Goal: Transaction & Acquisition: Obtain resource

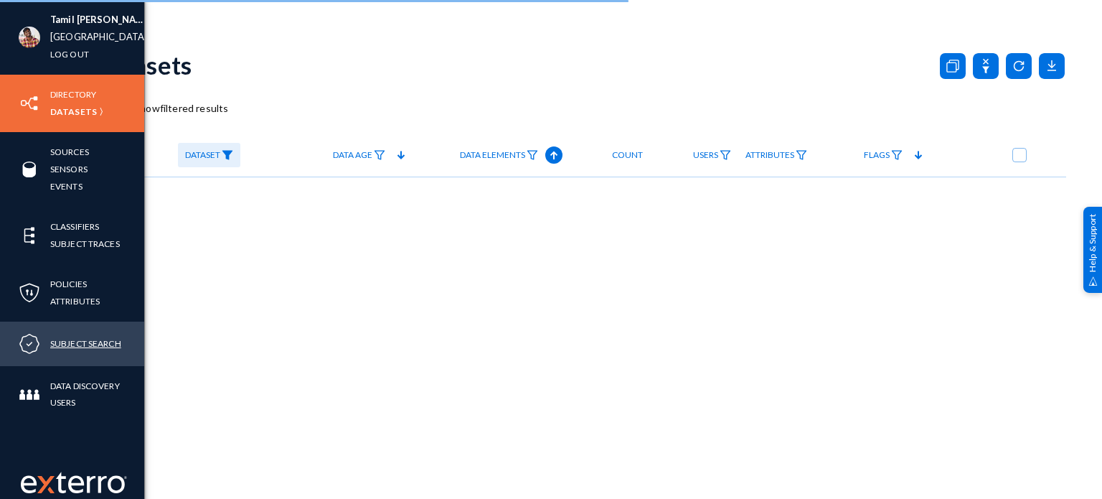
click at [87, 342] on link "Subject Search" at bounding box center [85, 343] width 71 height 17
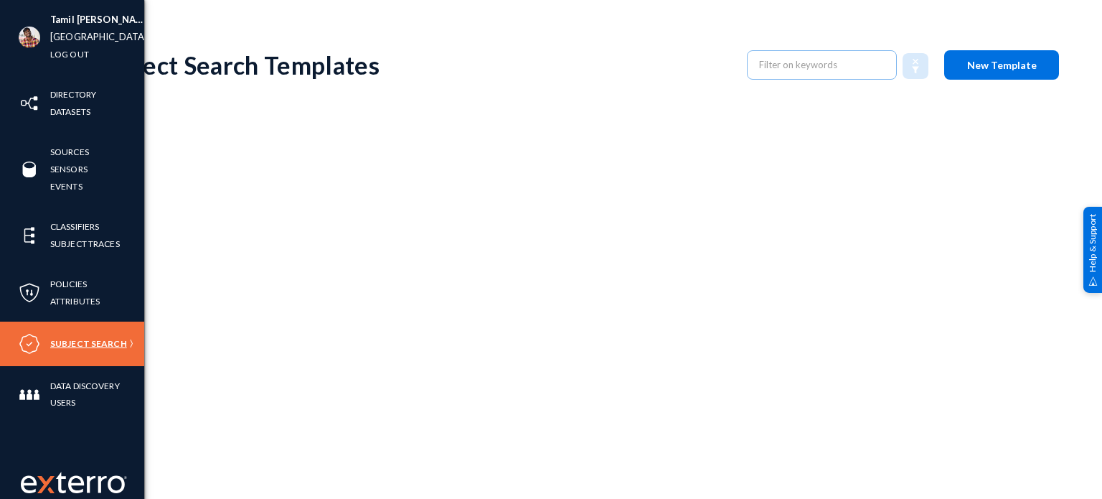
click at [80, 342] on link "Subject Search" at bounding box center [88, 343] width 77 height 17
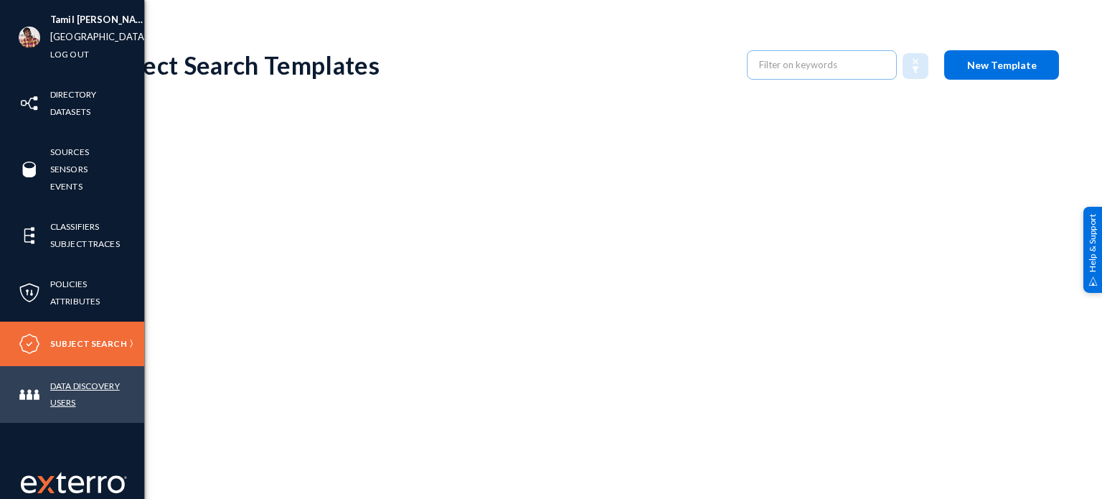
click at [86, 382] on link "Data Discovery Users" at bounding box center [97, 393] width 94 height 33
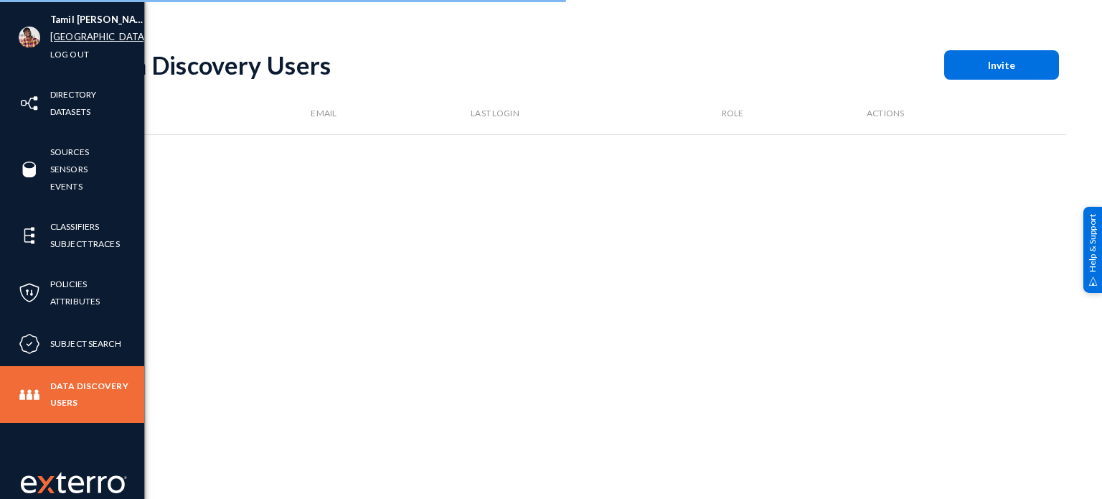
click at [75, 35] on link "[GEOGRAPHIC_DATA]" at bounding box center [98, 37] width 97 height 17
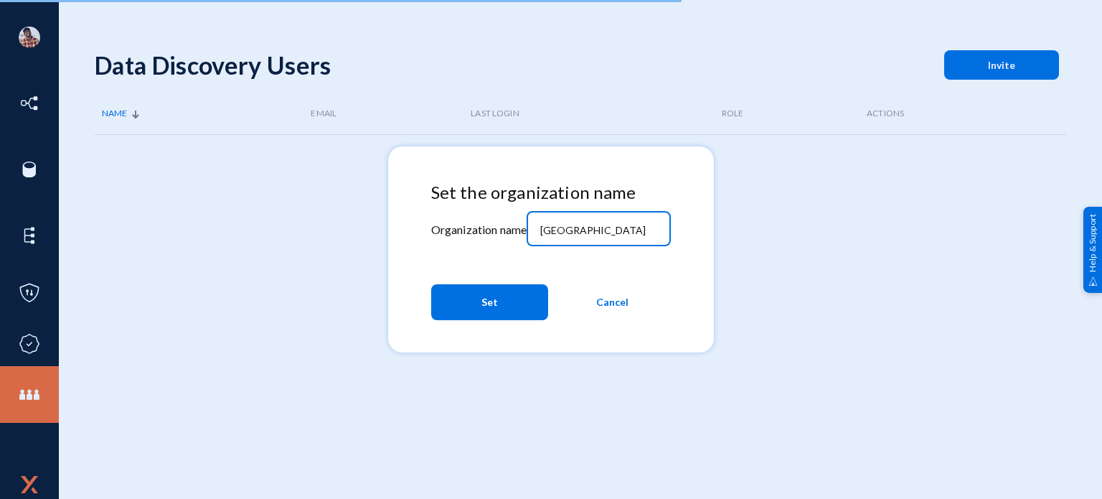
click at [611, 233] on input "[GEOGRAPHIC_DATA]" at bounding box center [601, 230] width 123 height 13
type input "techsmith"
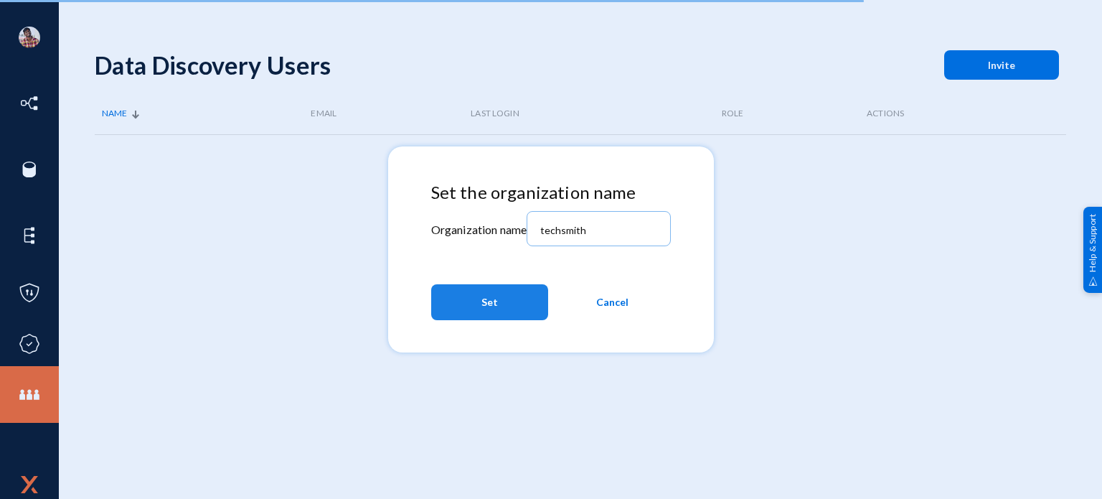
click at [517, 306] on button "Set" at bounding box center [489, 302] width 117 height 36
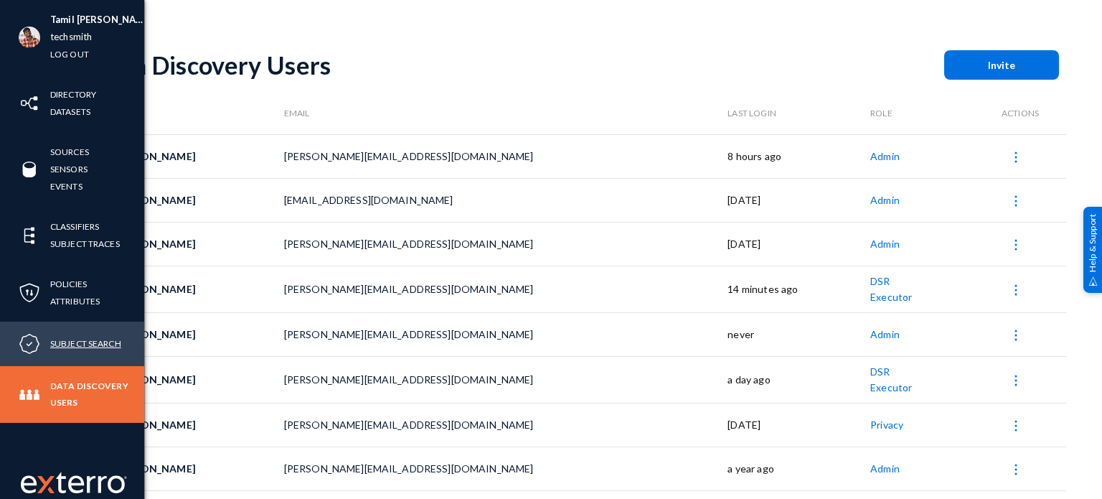
click at [57, 341] on link "Subject Search" at bounding box center [85, 343] width 71 height 17
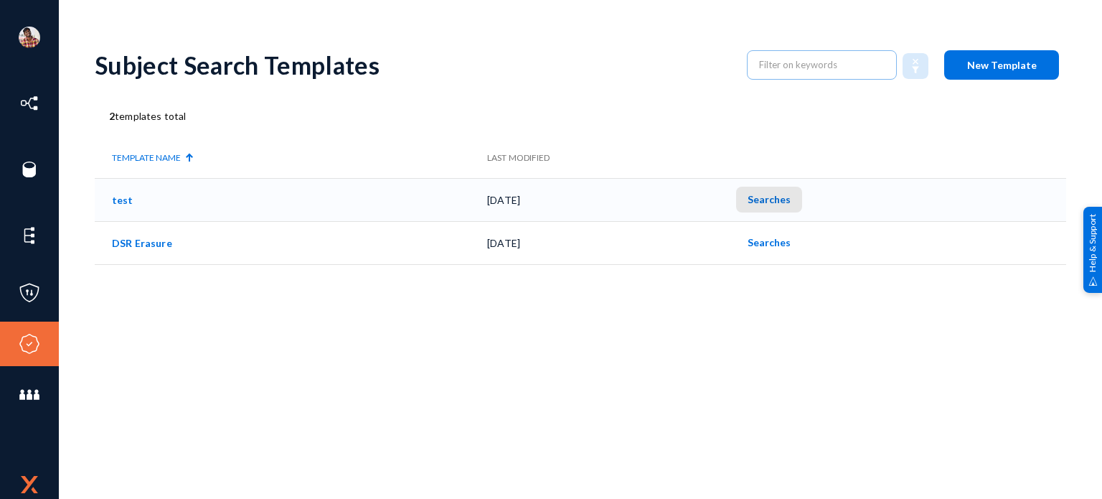
click at [782, 202] on span "Searches" at bounding box center [769, 199] width 43 height 12
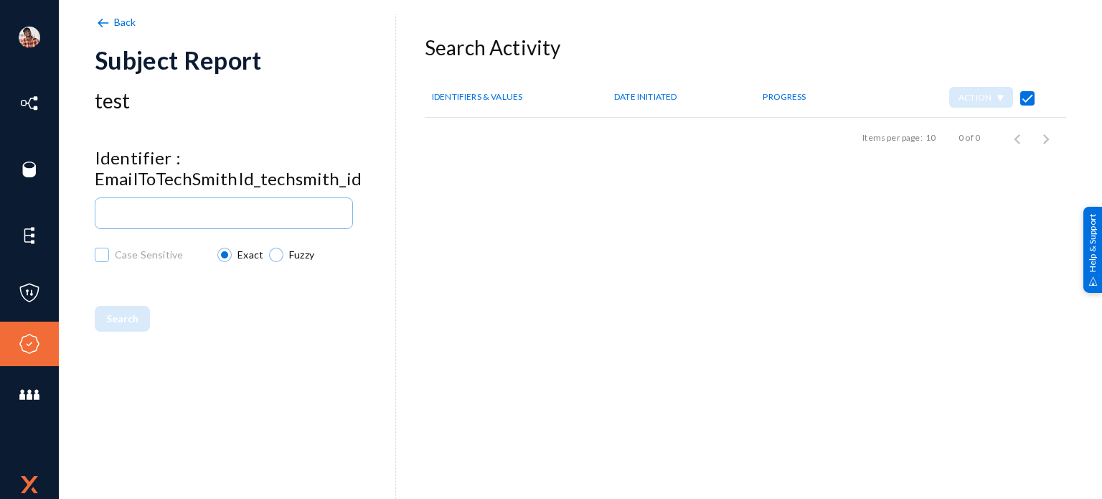
click at [97, 25] on img at bounding box center [103, 23] width 16 height 16
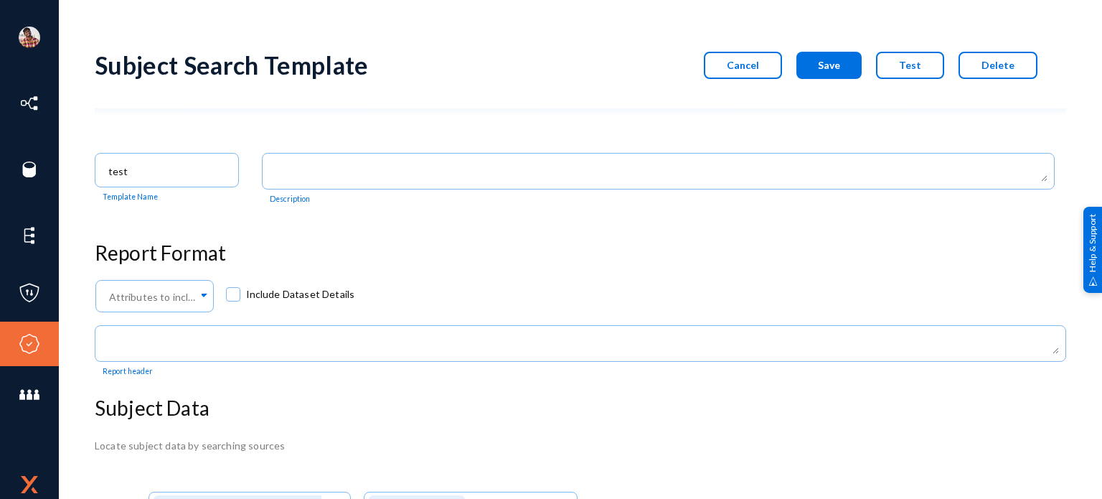
click at [762, 54] on button "Cancel" at bounding box center [743, 65] width 78 height 27
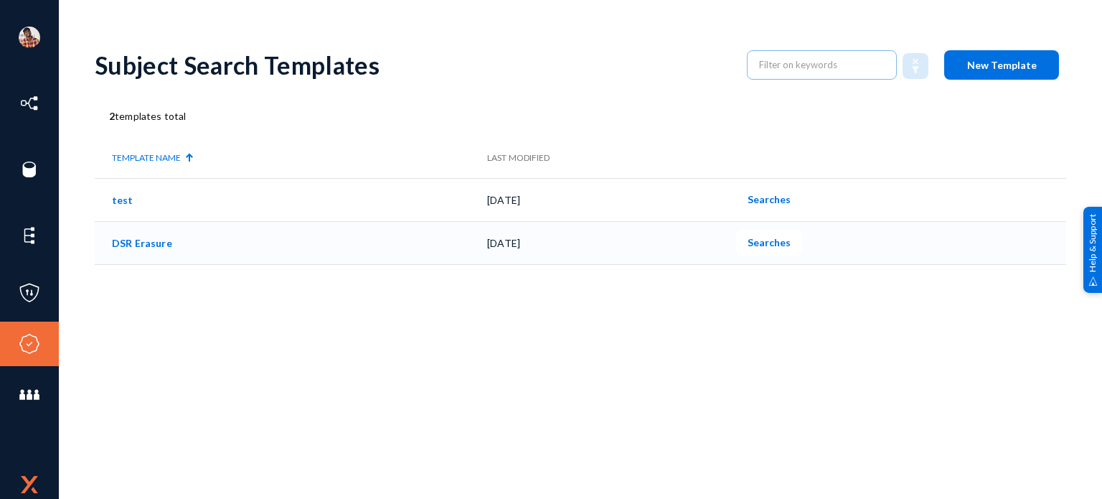
click at [138, 240] on link "DSR Erasure" at bounding box center [142, 243] width 60 height 12
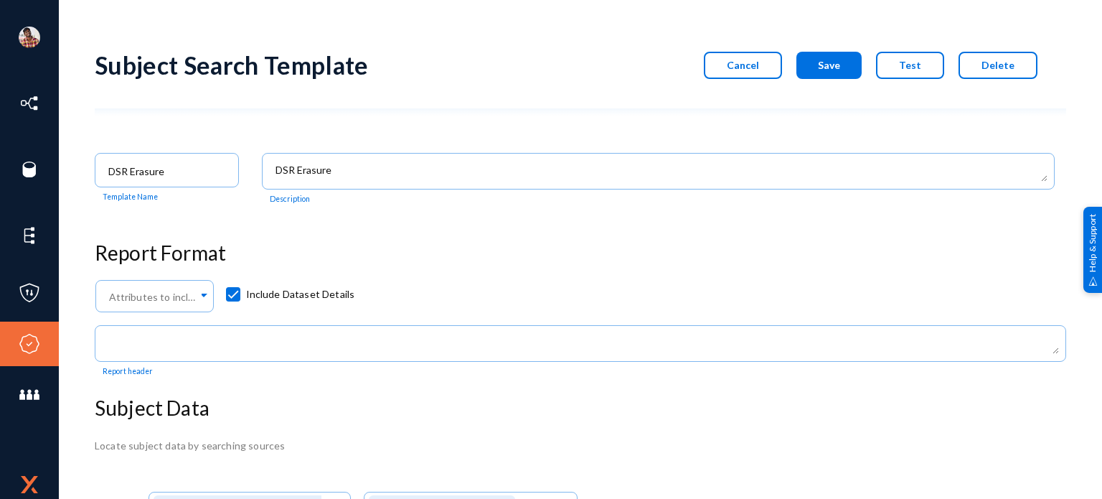
click at [748, 54] on button "Cancel" at bounding box center [743, 65] width 78 height 27
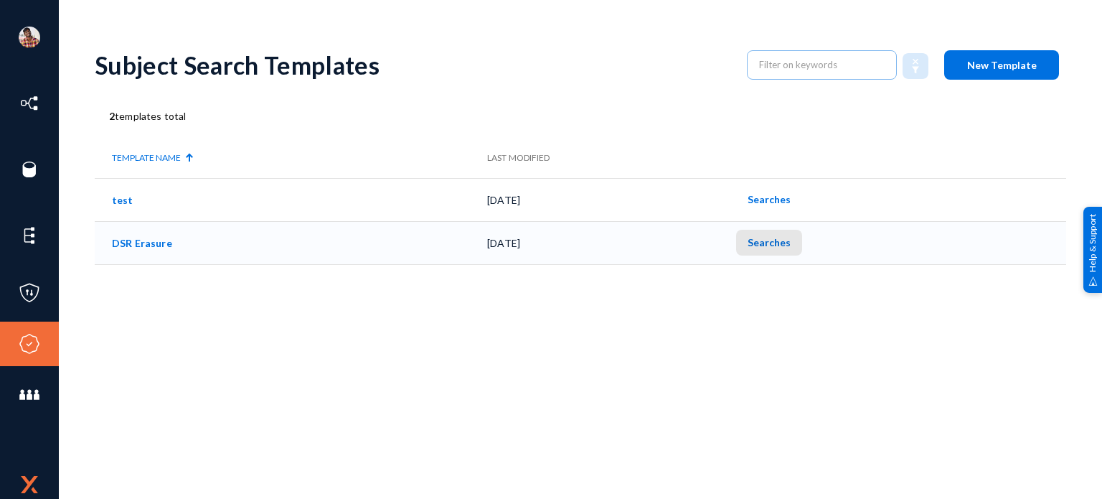
click at [784, 244] on span "Searches" at bounding box center [769, 242] width 43 height 12
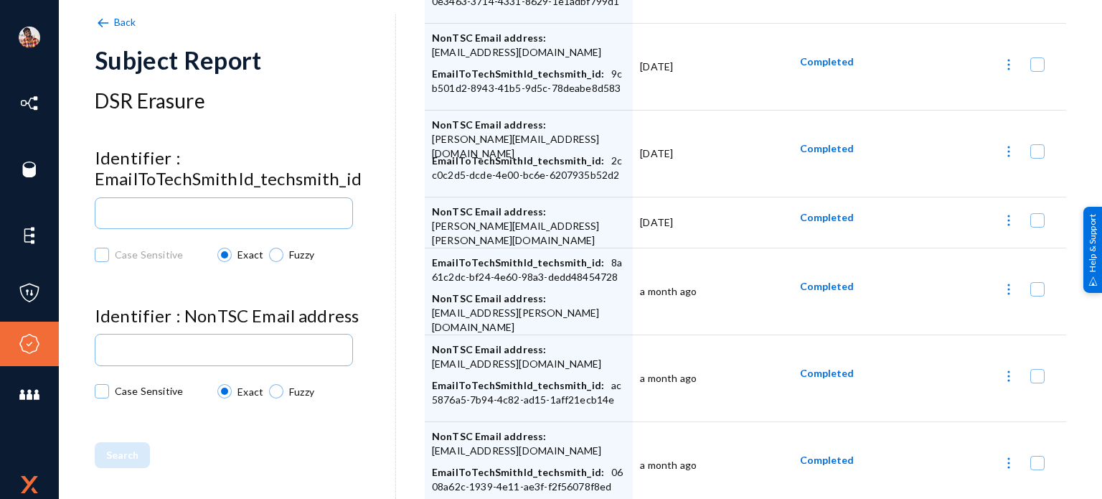
scroll to position [494, 0]
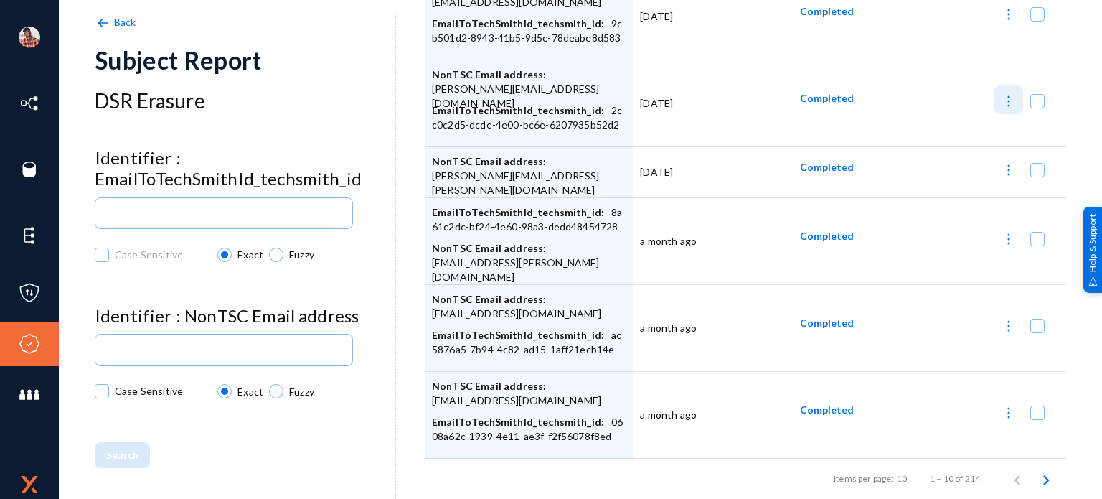
click at [1002, 99] on img at bounding box center [1009, 101] width 14 height 14
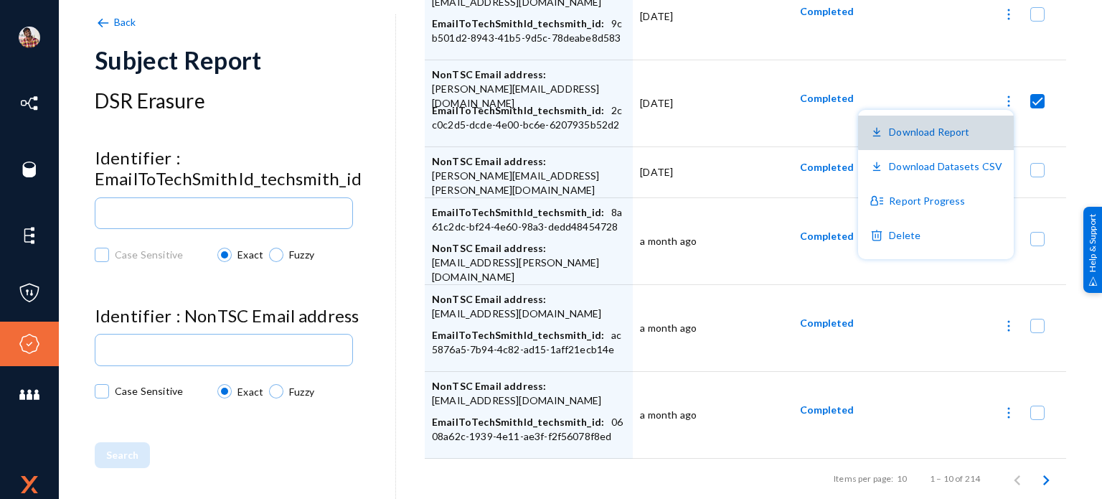
click at [942, 130] on button "Download Report" at bounding box center [936, 133] width 156 height 34
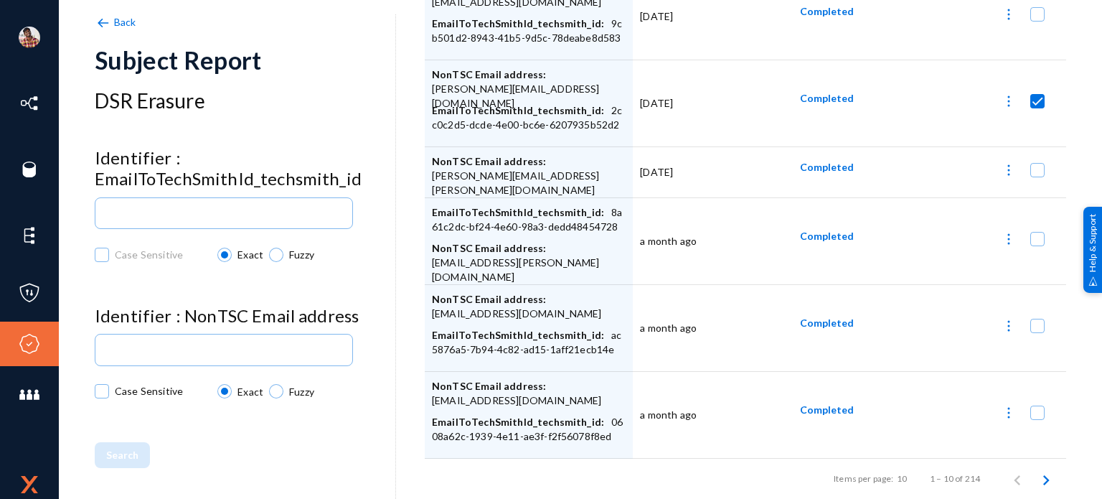
checkbox input "false"
click at [1002, 408] on img at bounding box center [1009, 412] width 14 height 14
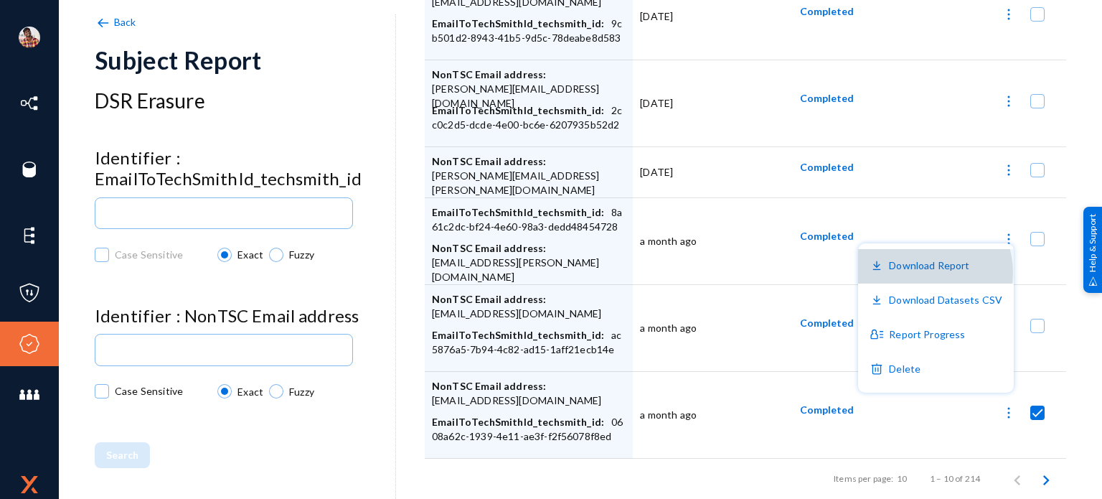
click at [926, 273] on button "Download Report" at bounding box center [936, 266] width 156 height 34
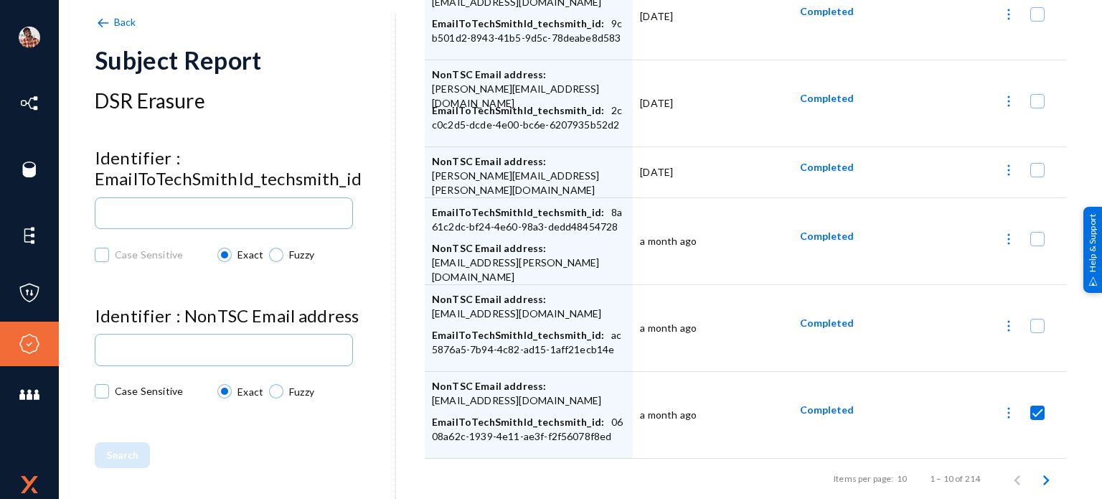
checkbox input "false"
